Goal: Find specific page/section: Find specific page/section

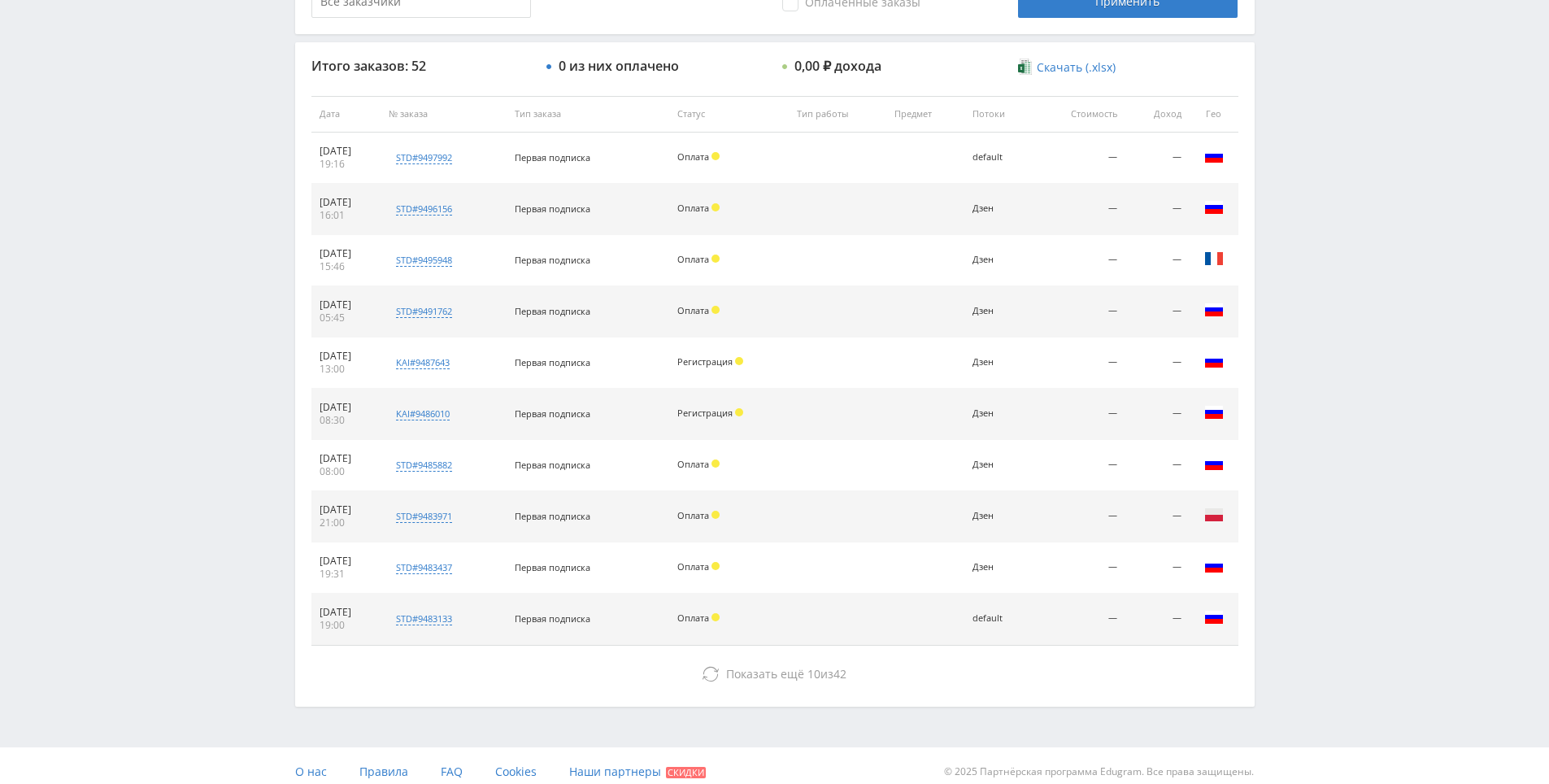
click at [1351, 137] on div "Telegram-канал Инструменты База знаний Ваш менеджер: [PERSON_NAME] Online @edug…" at bounding box center [774, 113] width 1549 height 1365
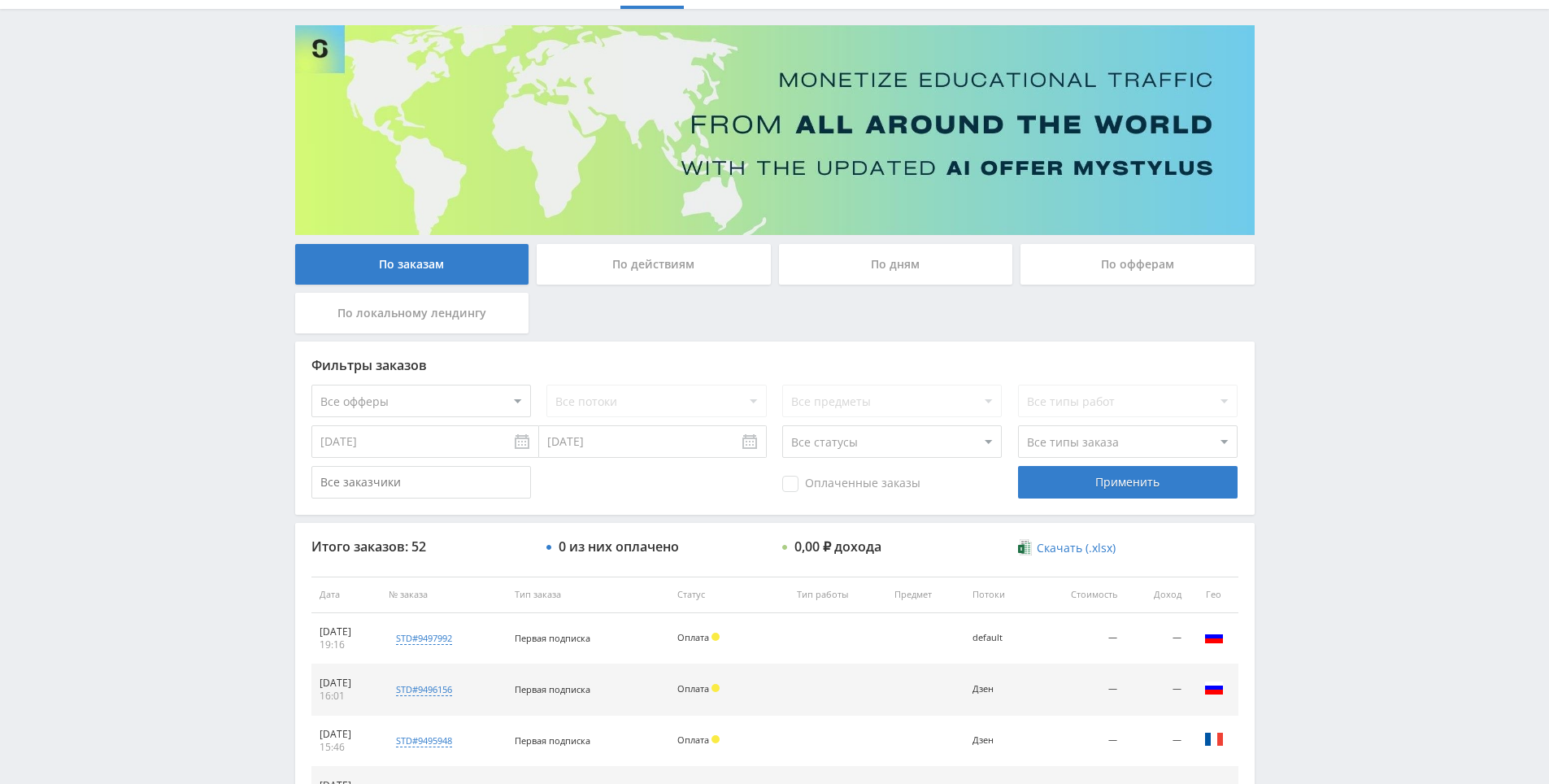
scroll to position [406, 0]
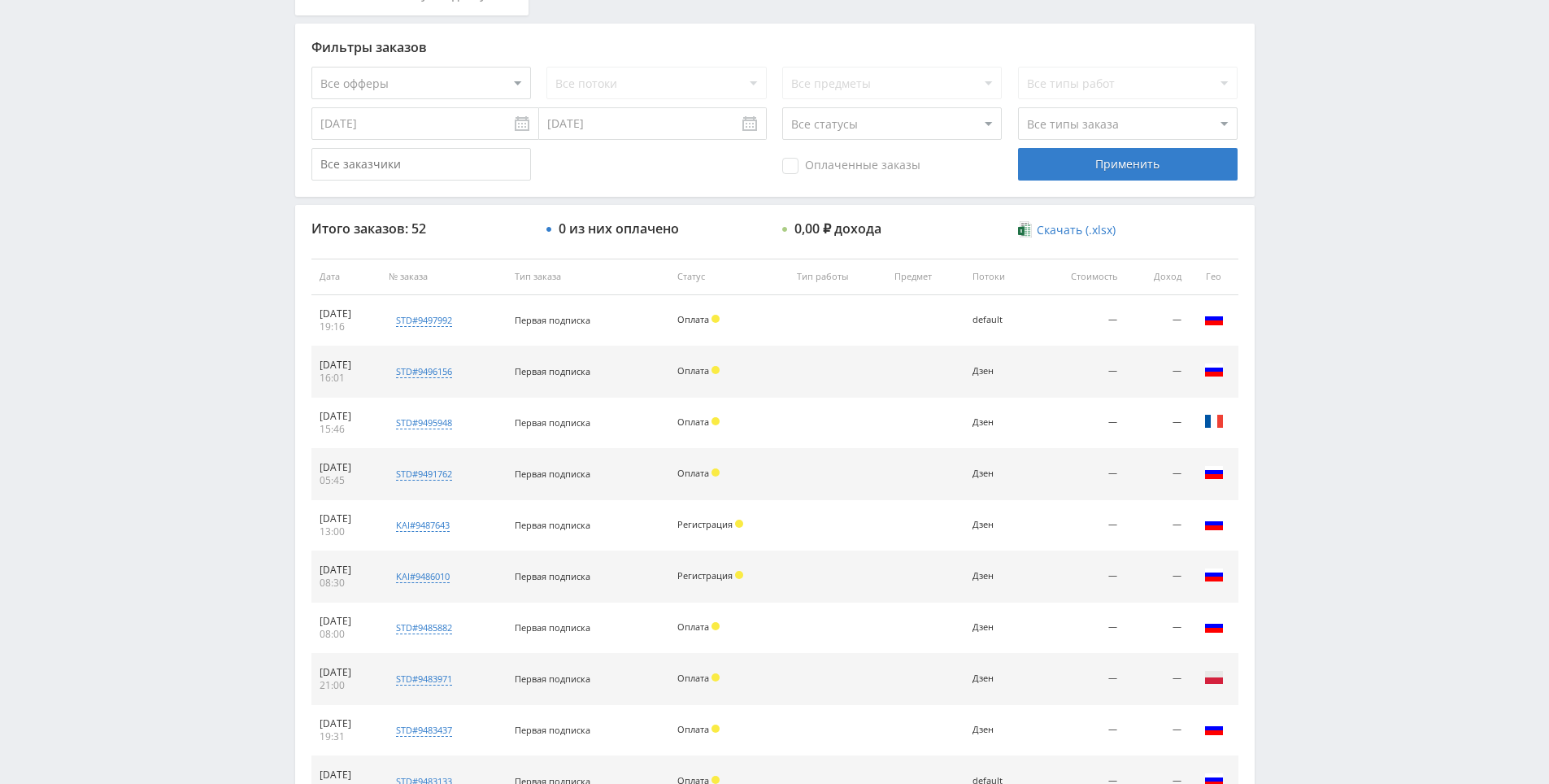
click at [1333, 363] on div "Telegram-канал Инструменты База знаний Ваш менеджер: [PERSON_NAME] Alex Online …" at bounding box center [774, 276] width 1549 height 1365
drag, startPoint x: 1331, startPoint y: 361, endPoint x: 1324, endPoint y: 258, distance: 103.2
click at [1324, 258] on div "Telegram-канал Инструменты База знаний Ваш менеджер: [PERSON_NAME] Alex Online …" at bounding box center [774, 276] width 1549 height 1365
click at [1323, 257] on div "Telegram-канал Инструменты База знаний Ваш менеджер: [PERSON_NAME] Alex Online …" at bounding box center [774, 276] width 1549 height 1365
drag, startPoint x: 1323, startPoint y: 189, endPoint x: 1312, endPoint y: 204, distance: 18.6
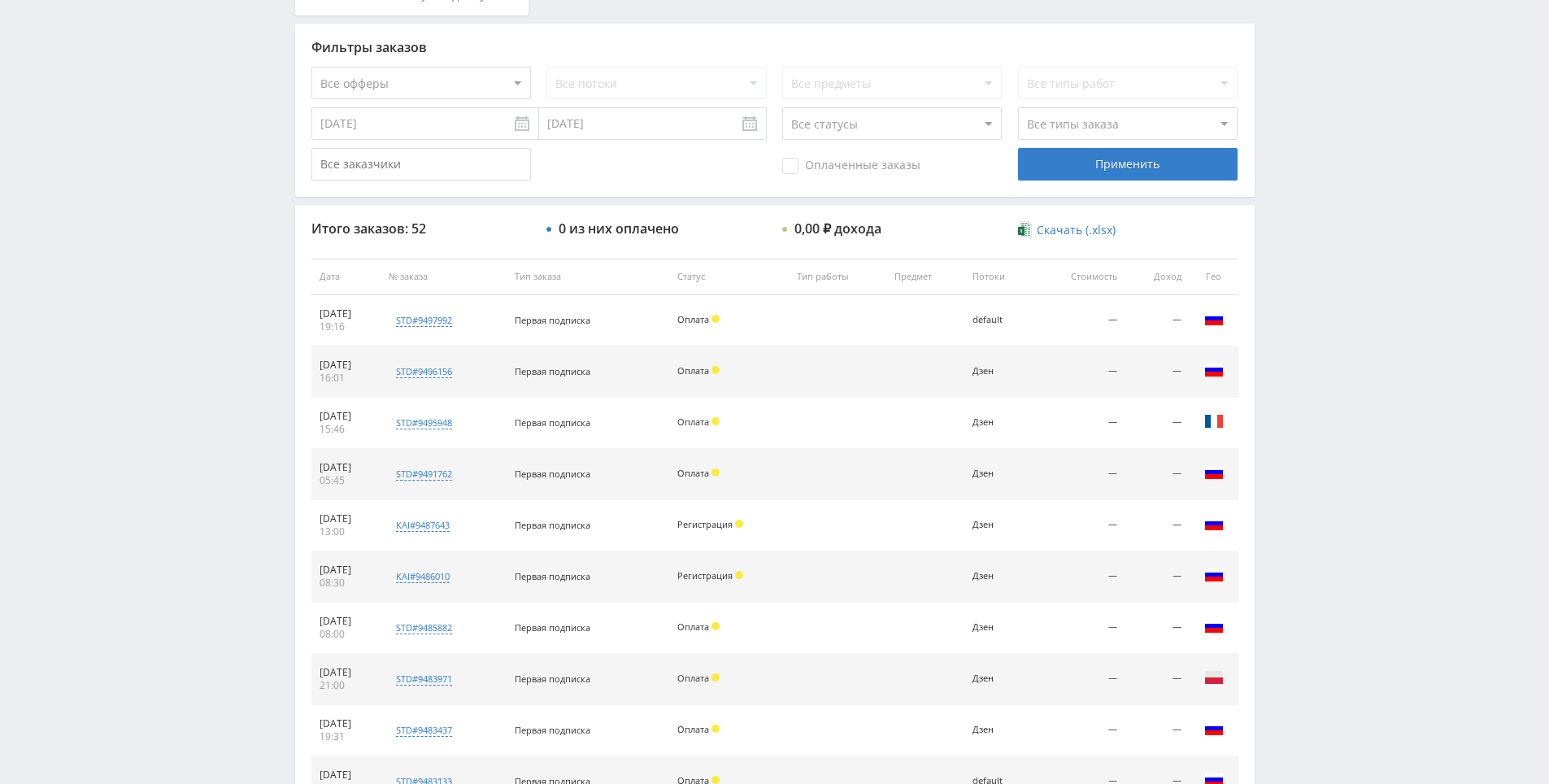
click at [1321, 189] on div "Telegram-канал Инструменты База знаний Ваш менеджер: [PERSON_NAME] Alex Online …" at bounding box center [774, 276] width 1549 height 1365
click at [1310, 231] on div "Telegram-канал Инструменты База знаний Ваш менеджер: [PERSON_NAME] Alex Online …" at bounding box center [774, 276] width 1549 height 1365
click at [1312, 157] on div "Telegram-канал Инструменты База знаний Ваш менеджер: [PERSON_NAME] Alex Online …" at bounding box center [774, 276] width 1549 height 1365
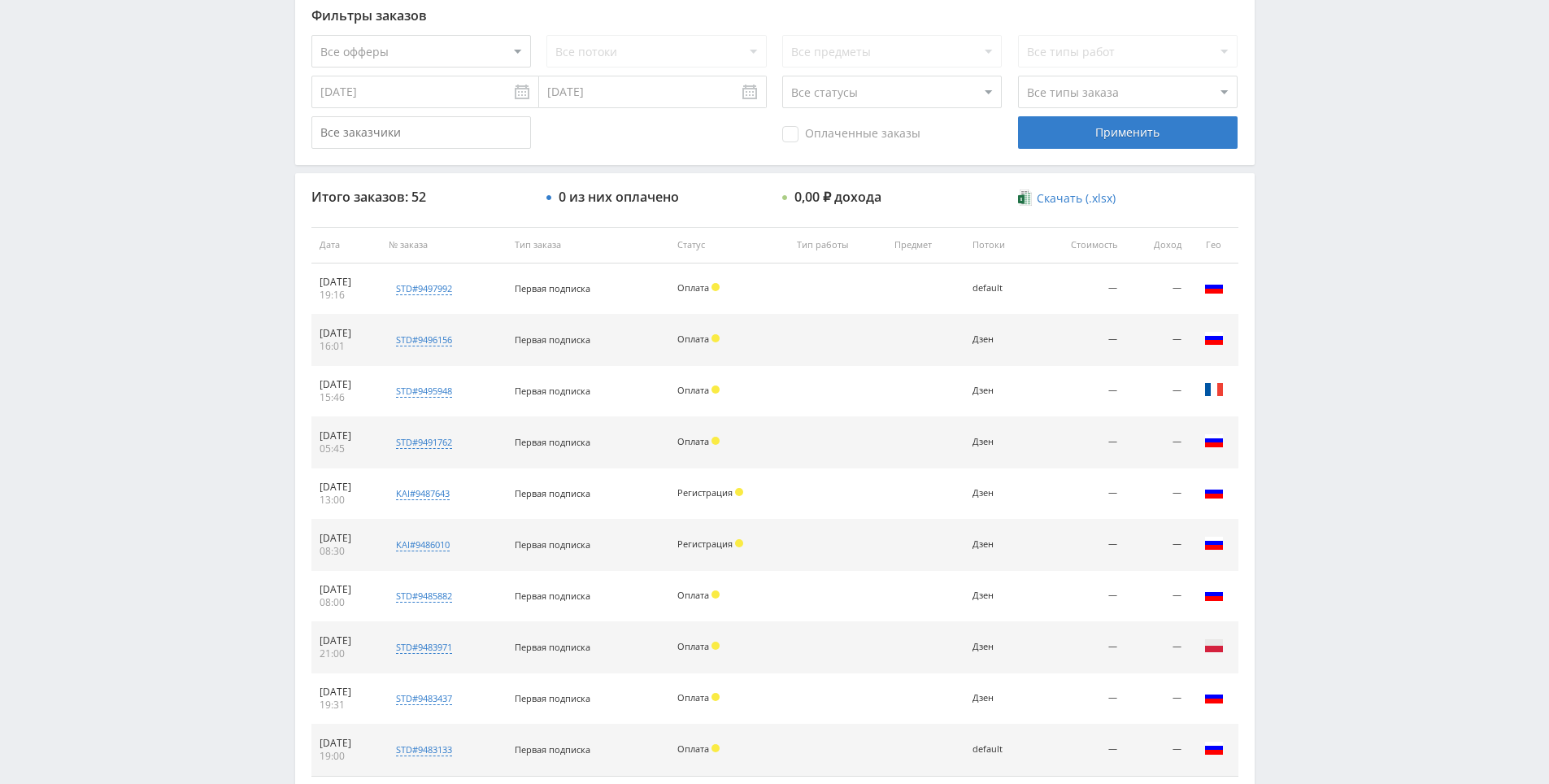
scroll to position [582, 0]
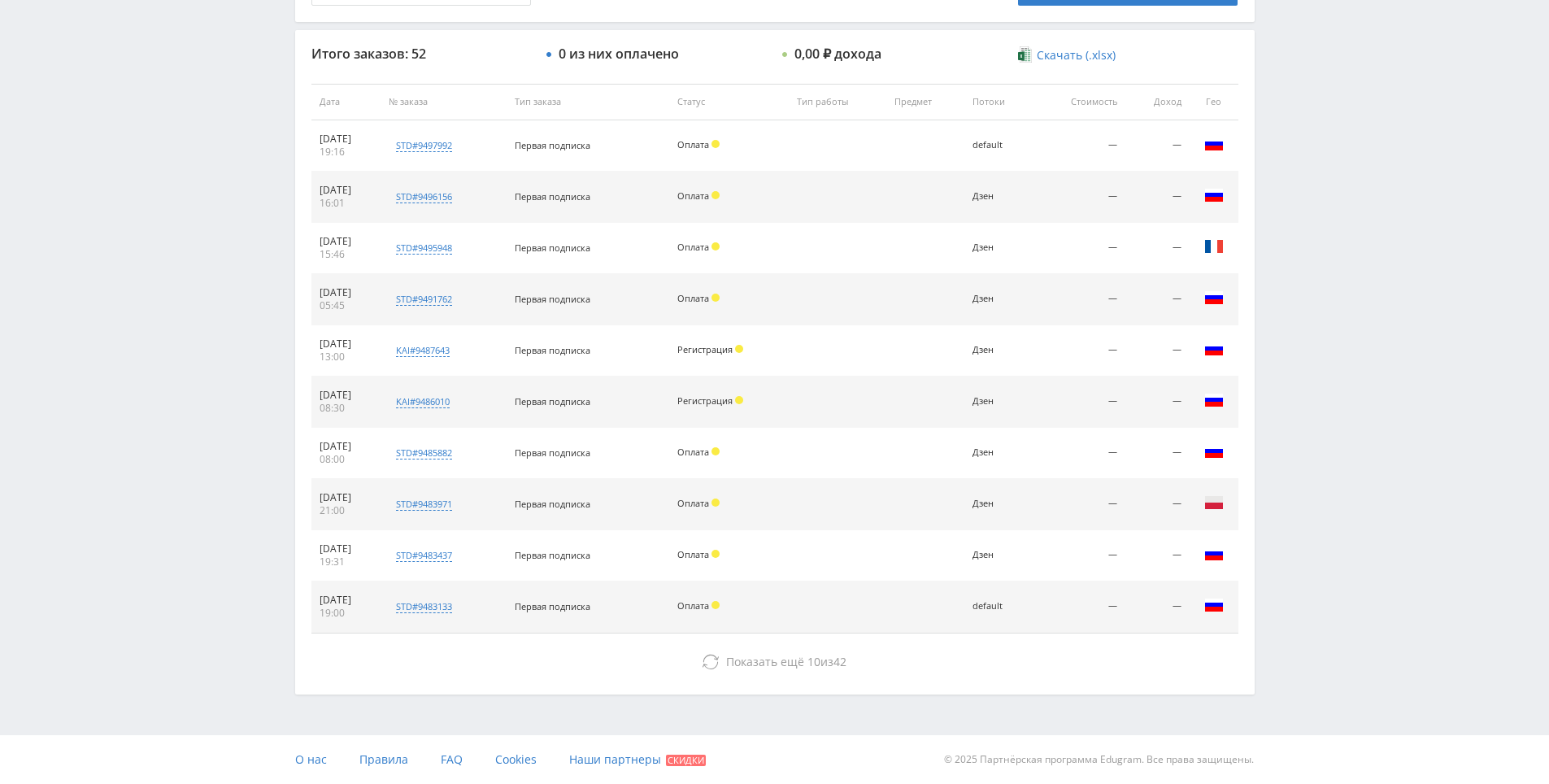
drag, startPoint x: 1317, startPoint y: 253, endPoint x: 1320, endPoint y: 332, distance: 79.1
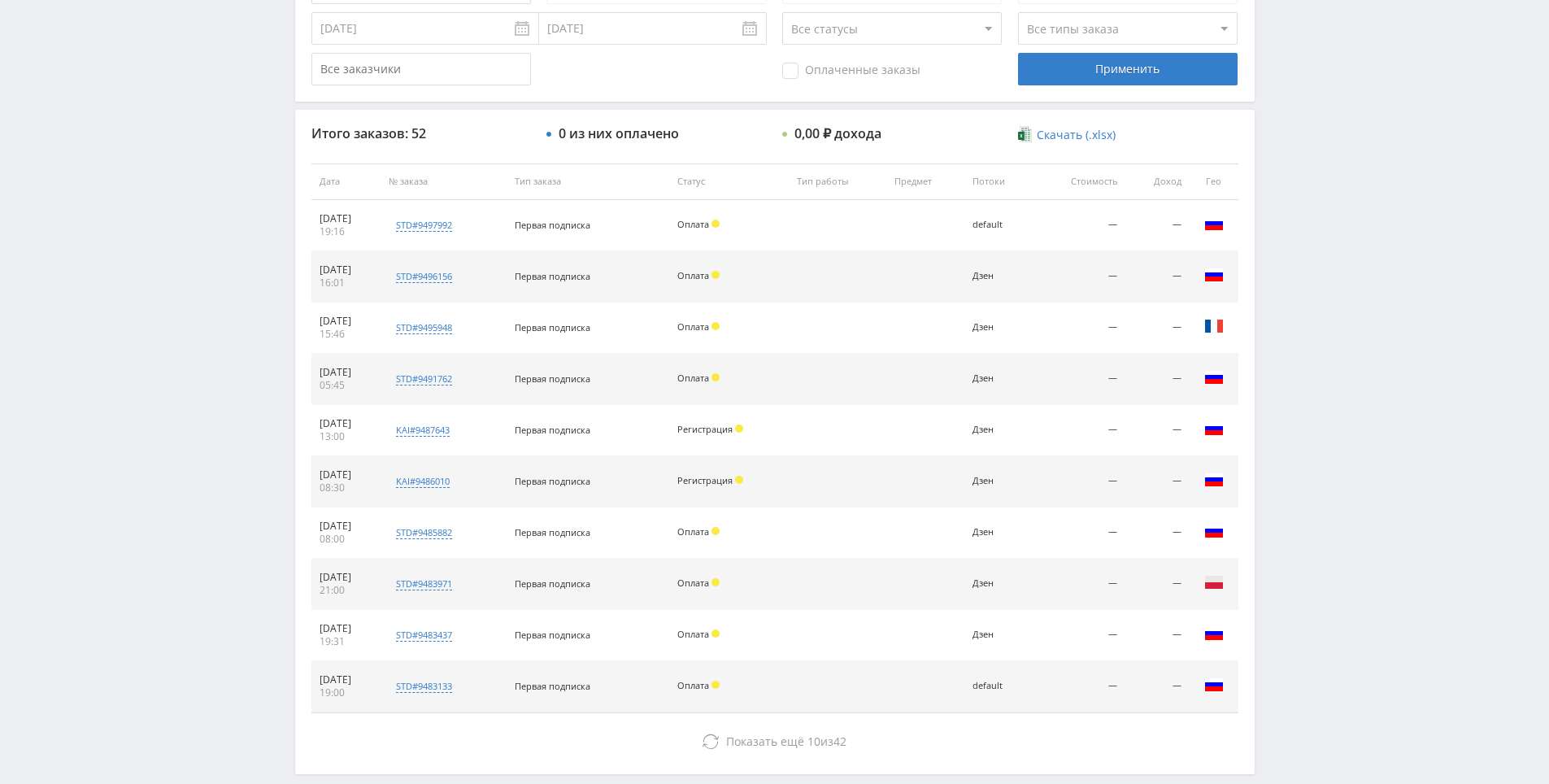
scroll to position [240, 0]
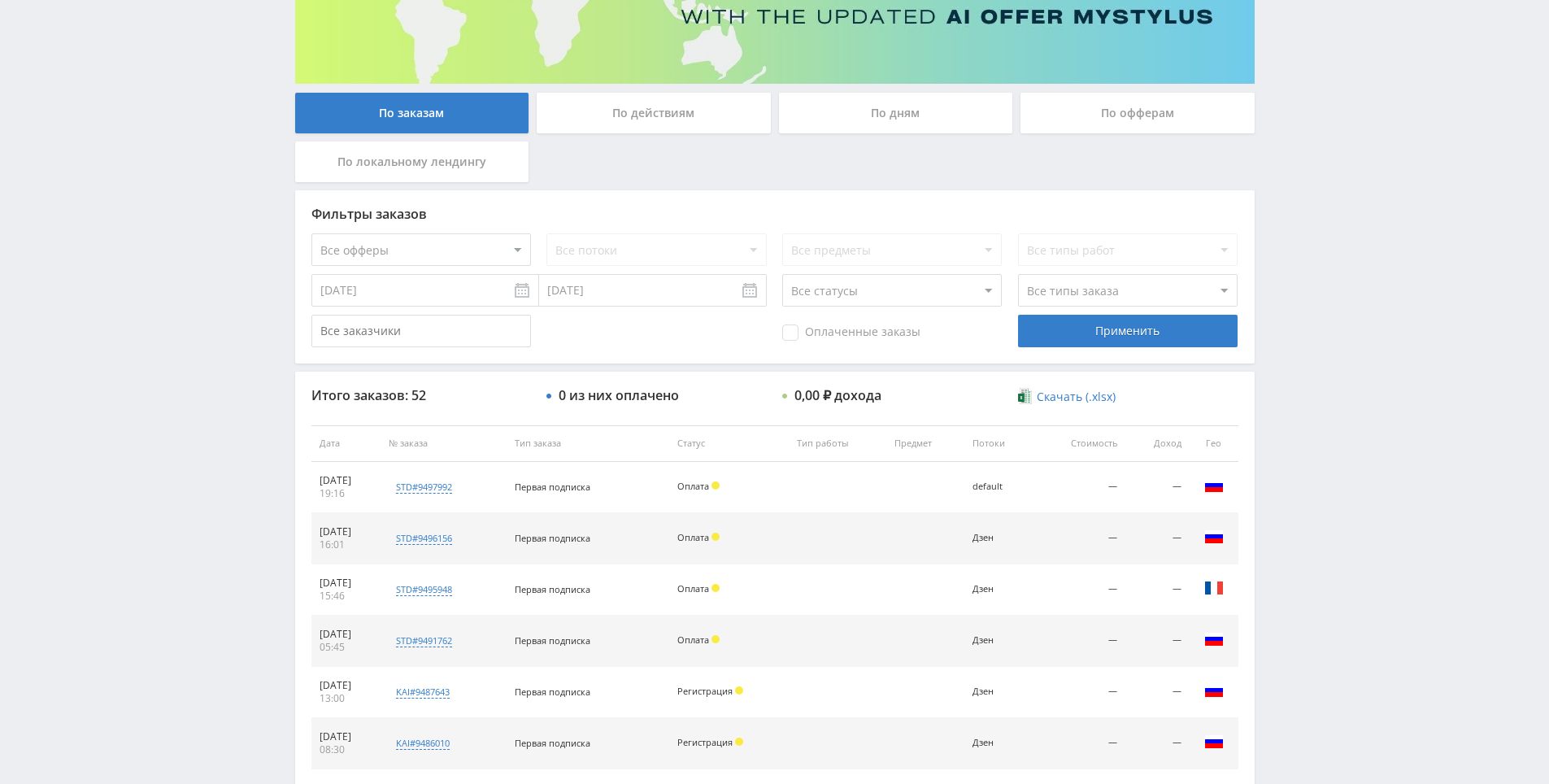
drag, startPoint x: 1329, startPoint y: 377, endPoint x: 1310, endPoint y: 202, distance: 176.0
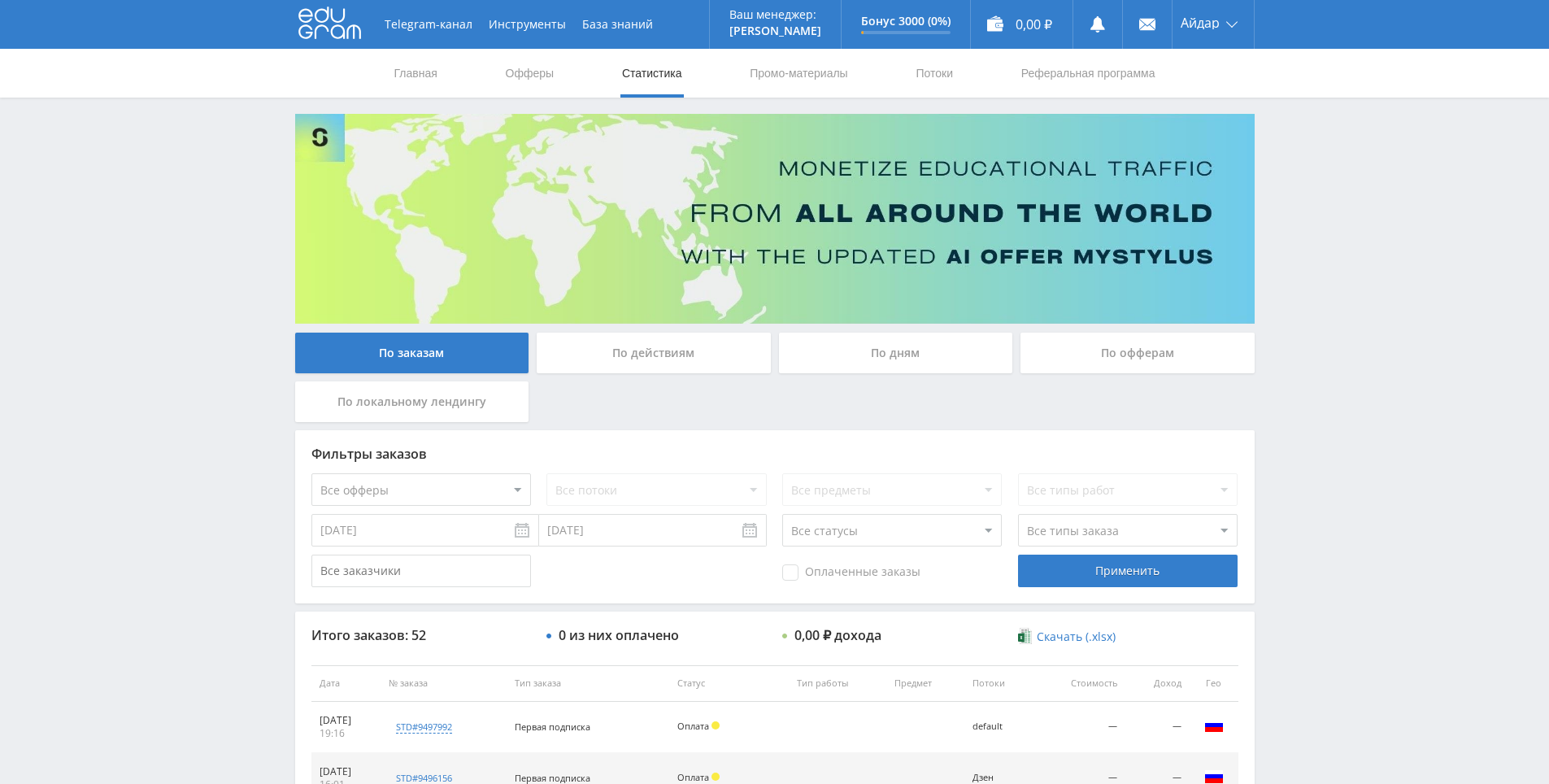
click at [1330, 168] on div "Telegram-канал Инструменты База знаний Ваш менеджер: [PERSON_NAME] Alex Online …" at bounding box center [774, 682] width 1549 height 1365
click at [1322, 132] on div "Telegram-канал Инструменты База знаний Ваш менеджер: [PERSON_NAME] Alex Online …" at bounding box center [774, 682] width 1549 height 1365
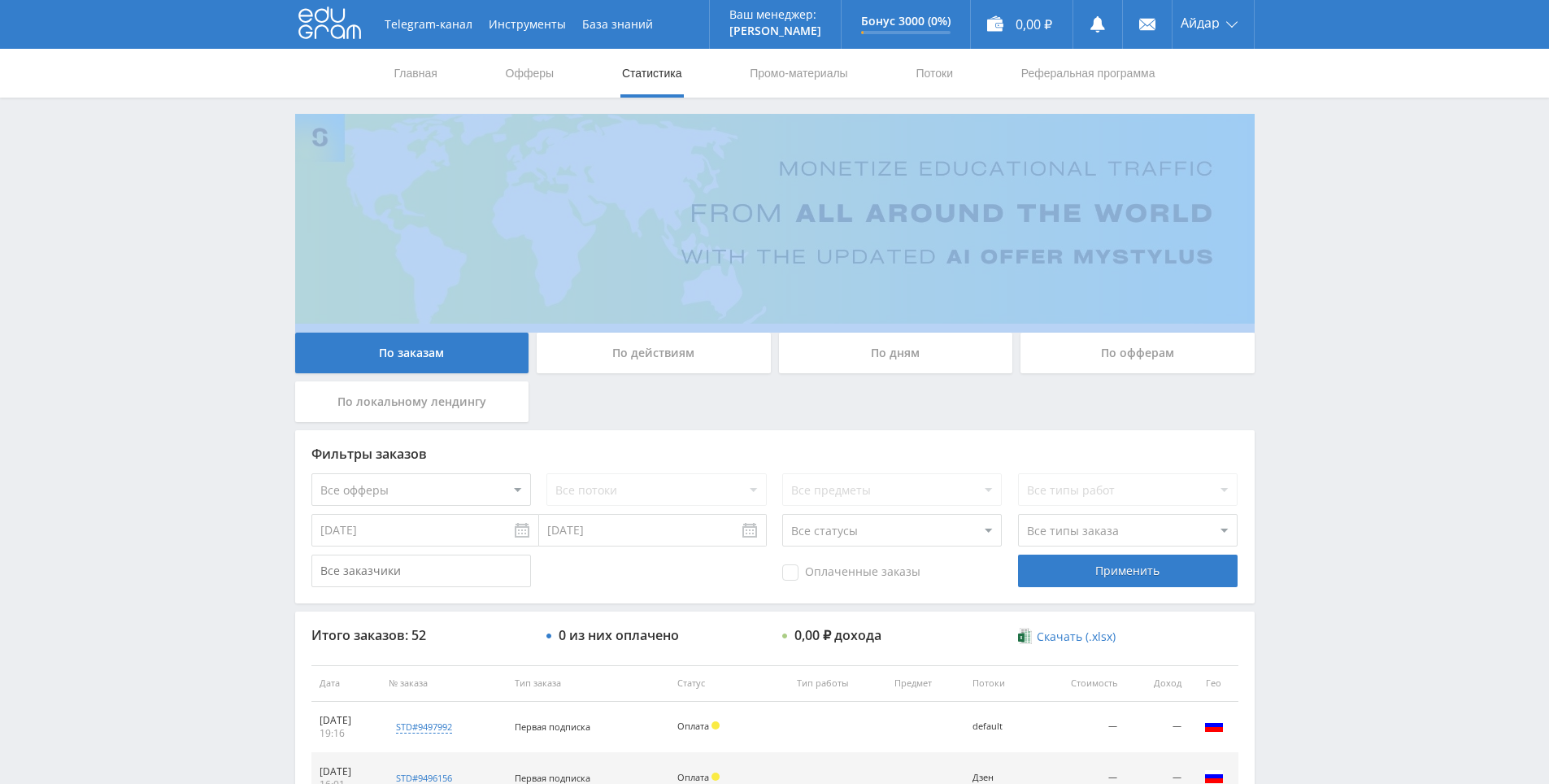
click at [1322, 132] on div "Telegram-канал Инструменты База знаний Ваш менеджер: [PERSON_NAME] Alex Online …" at bounding box center [774, 682] width 1549 height 1365
drag, startPoint x: 1322, startPoint y: 132, endPoint x: 1303, endPoint y: 110, distance: 29.1
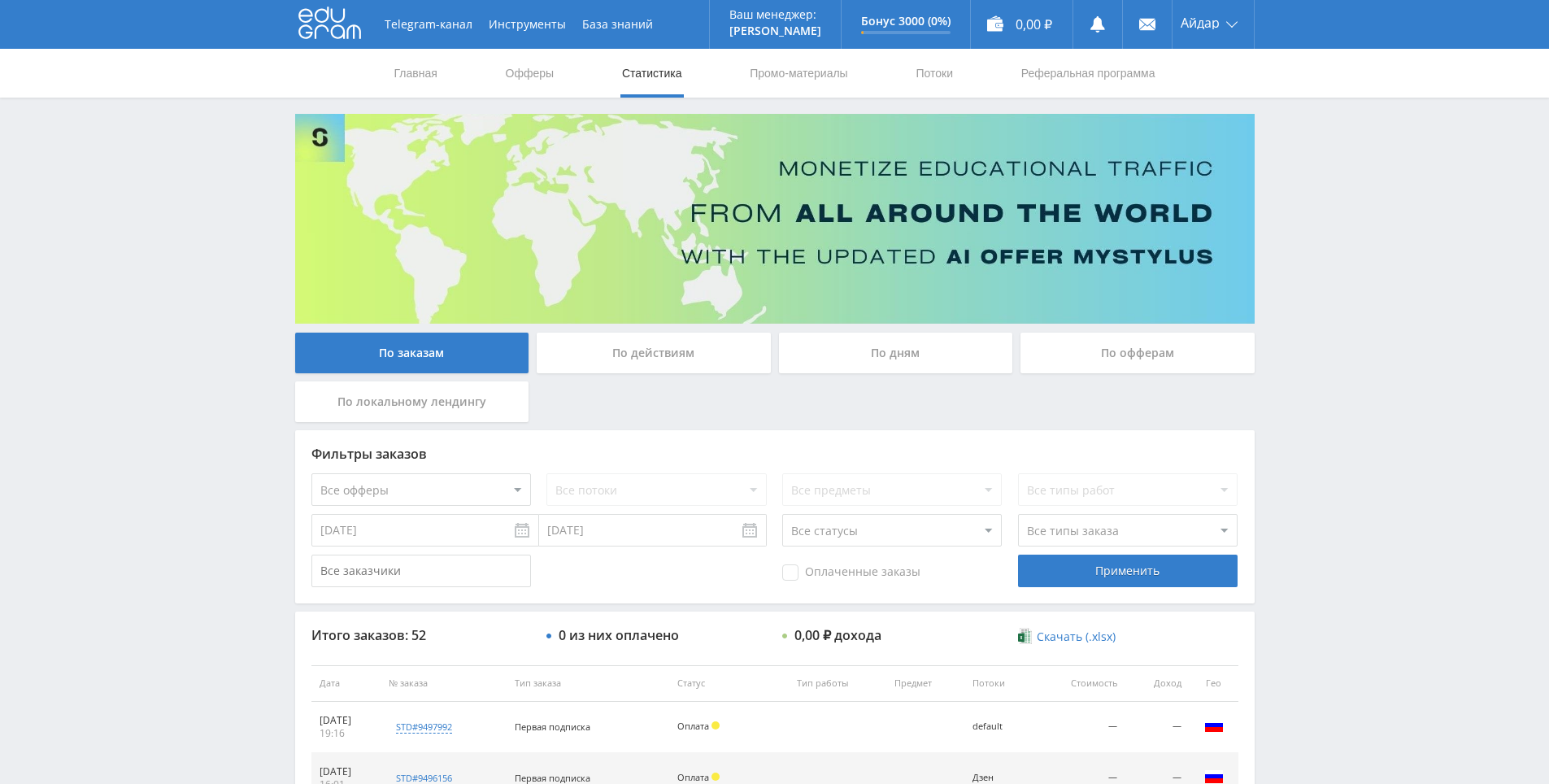
click at [1303, 110] on div "Telegram-канал Инструменты База знаний Ваш менеджер: [PERSON_NAME] Alex Online …" at bounding box center [774, 682] width 1549 height 1365
drag, startPoint x: 1283, startPoint y: 138, endPoint x: 1272, endPoint y: 135, distance: 11.4
click at [1272, 135] on div "Telegram-канал Инструменты База знаний Ваш менеджер: [PERSON_NAME] Alex Online …" at bounding box center [774, 682] width 1549 height 1365
